Goal: Task Accomplishment & Management: Manage account settings

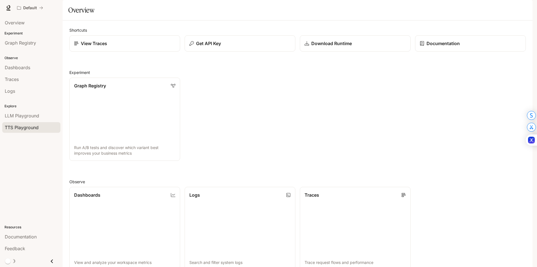
click at [34, 125] on span "TTS Playground" at bounding box center [22, 127] width 34 height 7
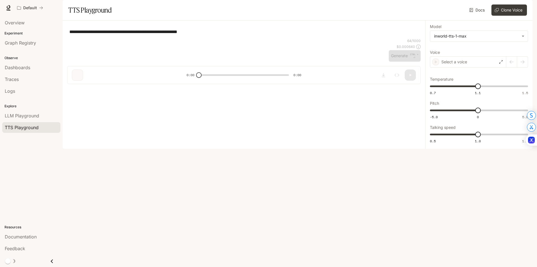
type textarea "**********"
type input "**********"
type input "***"
type input "****"
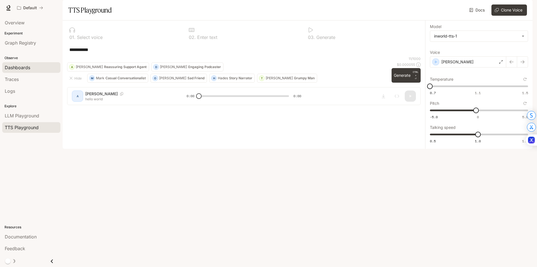
click at [32, 67] on div "Dashboards" at bounding box center [31, 67] width 53 height 7
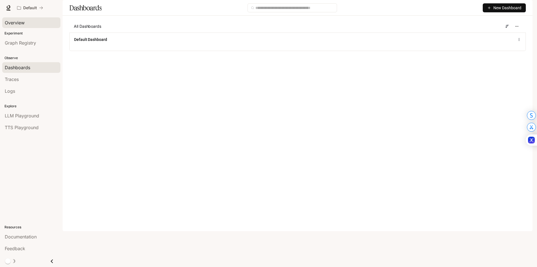
click at [34, 27] on link "Overview" at bounding box center [31, 22] width 58 height 11
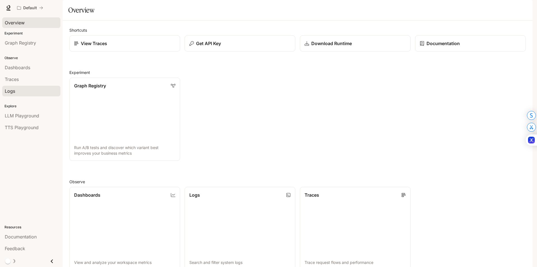
click at [38, 95] on link "Logs" at bounding box center [31, 91] width 58 height 11
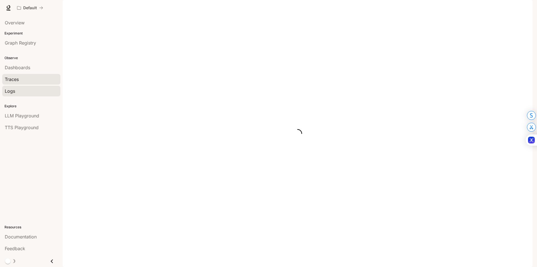
click at [39, 80] on div "Traces" at bounding box center [31, 79] width 53 height 7
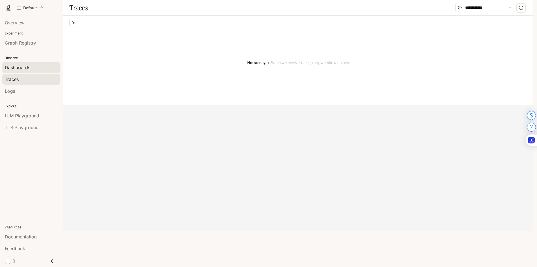
click at [39, 67] on div "Dashboards" at bounding box center [31, 67] width 53 height 7
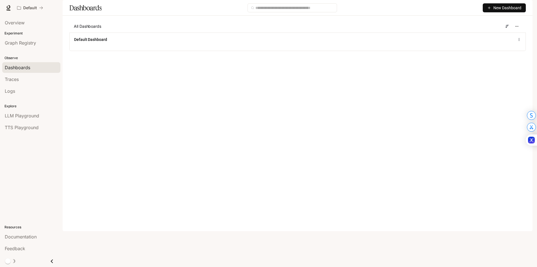
click at [522, 7] on img "button" at bounding box center [525, 8] width 8 height 8
click at [462, 43] on span "Billing" at bounding box center [490, 42] width 72 height 6
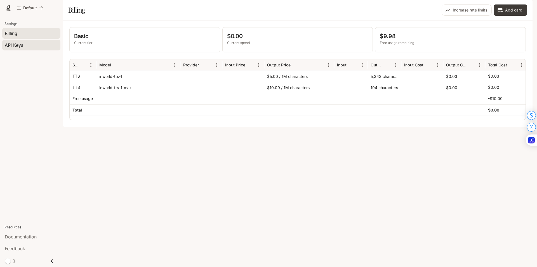
click at [24, 46] on div "API Keys" at bounding box center [31, 45] width 53 height 7
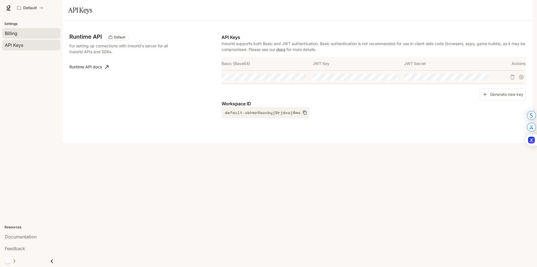
click at [28, 33] on div "Billing" at bounding box center [31, 33] width 53 height 7
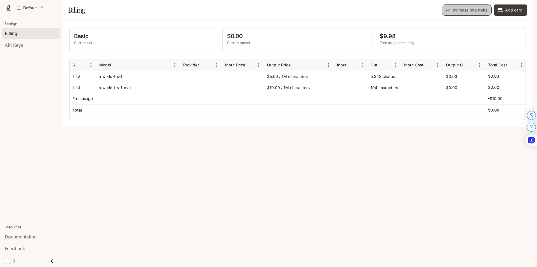
click at [475, 16] on button "Increase rate limits" at bounding box center [467, 9] width 50 height 11
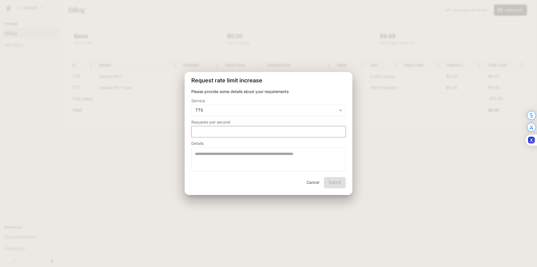
click at [239, 132] on input "*" at bounding box center [269, 131] width 154 height 6
type input "*"
click at [340, 130] on input "*" at bounding box center [269, 131] width 154 height 6
click at [313, 182] on button "Cancel" at bounding box center [313, 182] width 18 height 11
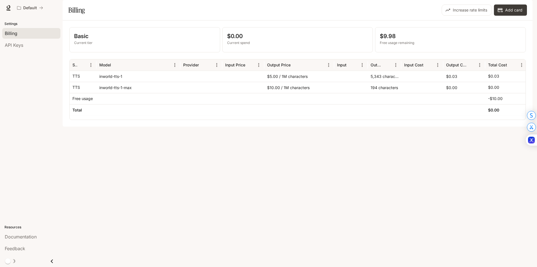
click at [29, 51] on li "API Keys" at bounding box center [31, 45] width 63 height 12
click at [28, 48] on div "API Keys" at bounding box center [31, 45] width 53 height 7
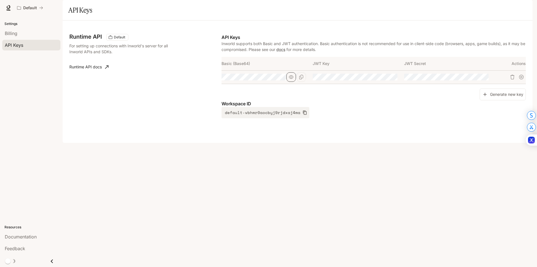
click at [289, 79] on icon "button" at bounding box center [291, 77] width 4 height 4
click at [299, 79] on icon "Copy Basic (Base64)" at bounding box center [301, 77] width 4 height 4
